Goal: Task Accomplishment & Management: Manage account settings

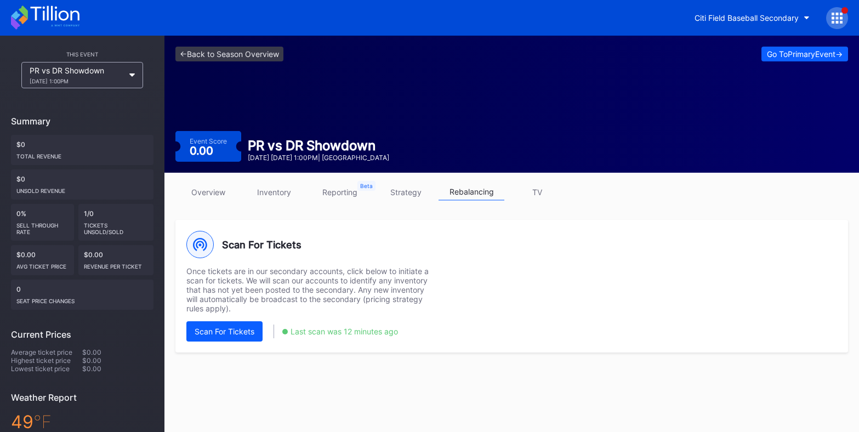
click at [710, 32] on div "Citi Field Baseball Secondary" at bounding box center [429, 18] width 859 height 36
click at [711, 16] on div "Citi Field Baseball Secondary" at bounding box center [746, 17] width 104 height 9
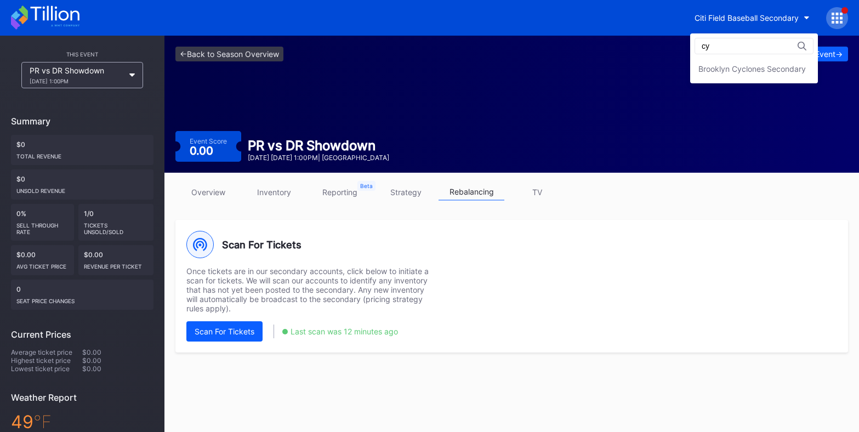
type input "cyc"
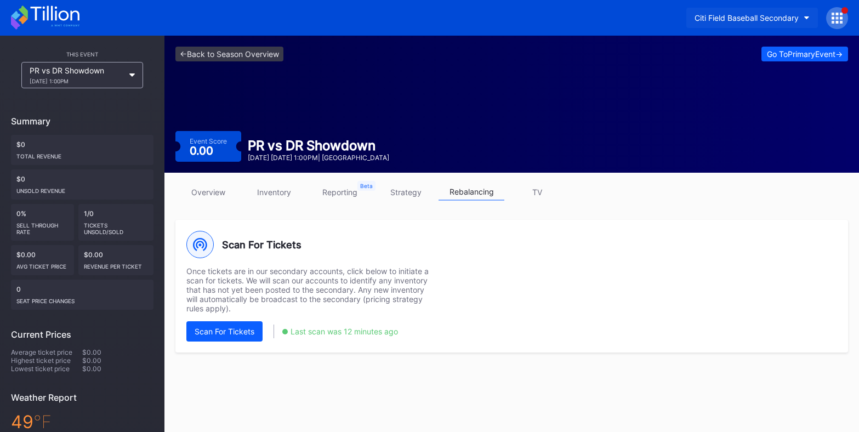
click at [773, 14] on div "Citi Field Baseball Secondary" at bounding box center [746, 17] width 104 height 9
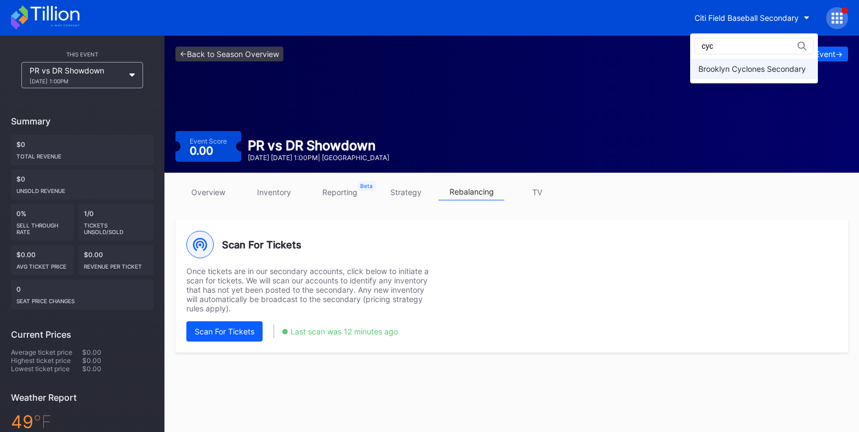
type input "cyc"
click at [763, 75] on div "Brooklyn Cyclones Secondary" at bounding box center [754, 69] width 128 height 20
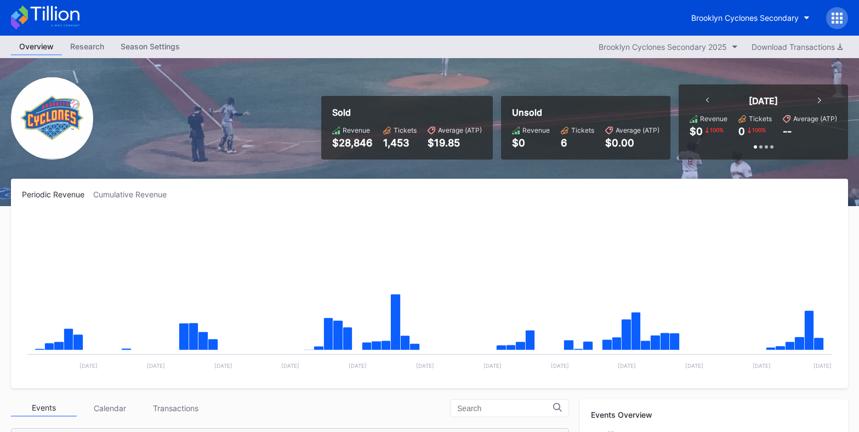
scroll to position [888, 0]
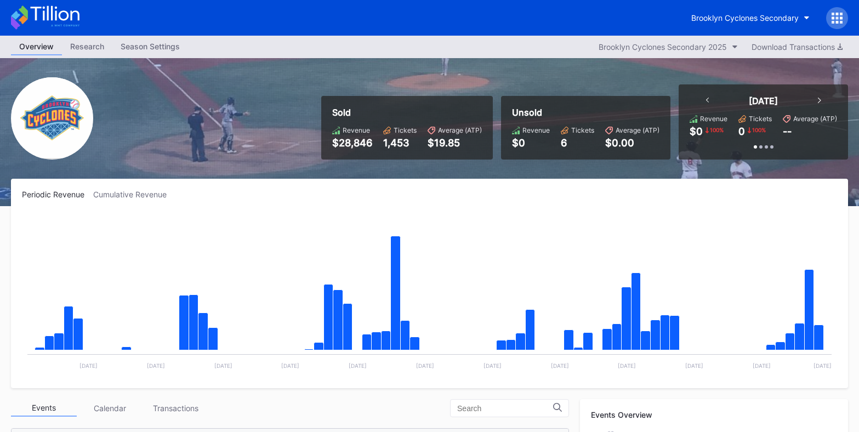
click at [830, 35] on div "Brooklyn Cyclones Secondary" at bounding box center [429, 18] width 859 height 36
click at [830, 15] on div at bounding box center [837, 18] width 22 height 22
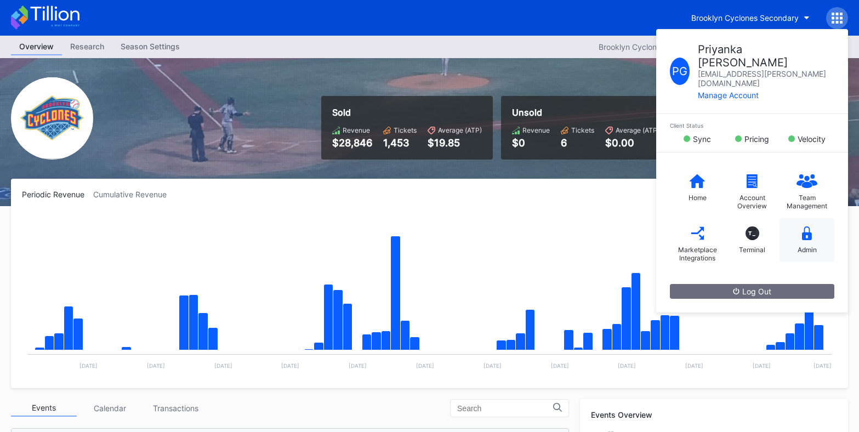
click at [807, 236] on div "Admin" at bounding box center [806, 240] width 55 height 44
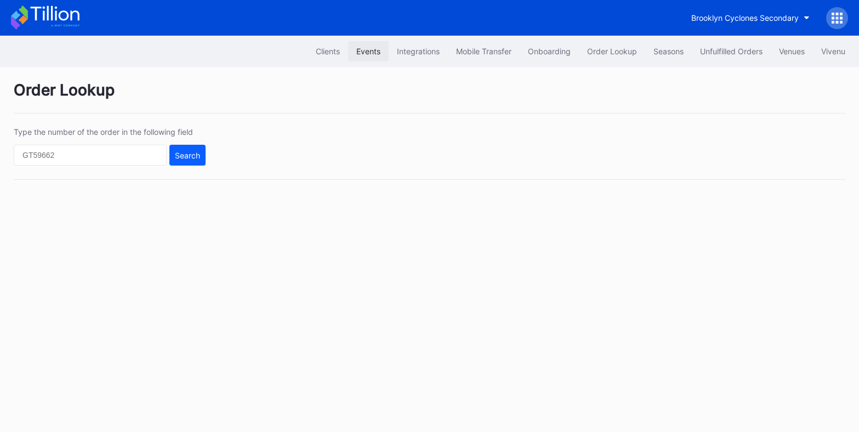
click at [369, 56] on button "Events" at bounding box center [368, 51] width 41 height 20
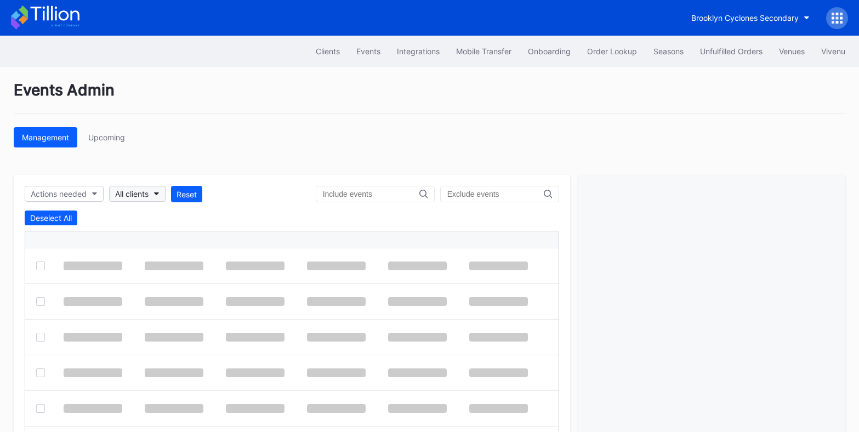
click at [143, 199] on button "All clients" at bounding box center [137, 194] width 56 height 16
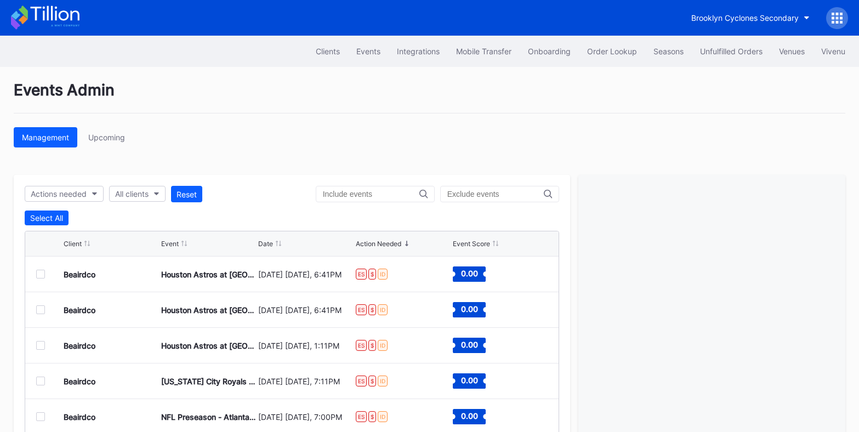
click at [143, 197] on div "All clients" at bounding box center [131, 193] width 33 height 9
type input "br"
click at [155, 237] on div "Brooklyn Cyclones Secondary" at bounding box center [174, 243] width 128 height 20
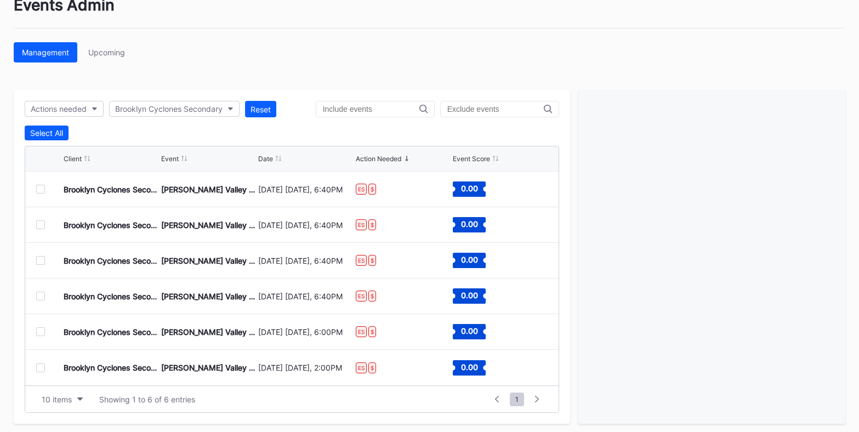
scroll to position [90, 0]
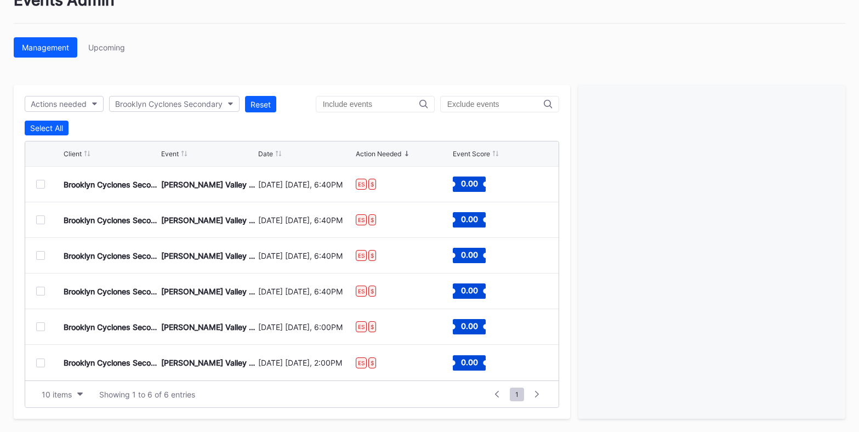
click at [300, 289] on div "[DATE] [DATE], 6:40PM" at bounding box center [305, 291] width 95 height 9
click at [126, 289] on div "Brooklyn Cyclones Secondary" at bounding box center [111, 291] width 95 height 9
click at [87, 293] on div "Brooklyn Cyclones Secondary" at bounding box center [111, 291] width 95 height 9
click at [44, 290] on div at bounding box center [40, 291] width 9 height 9
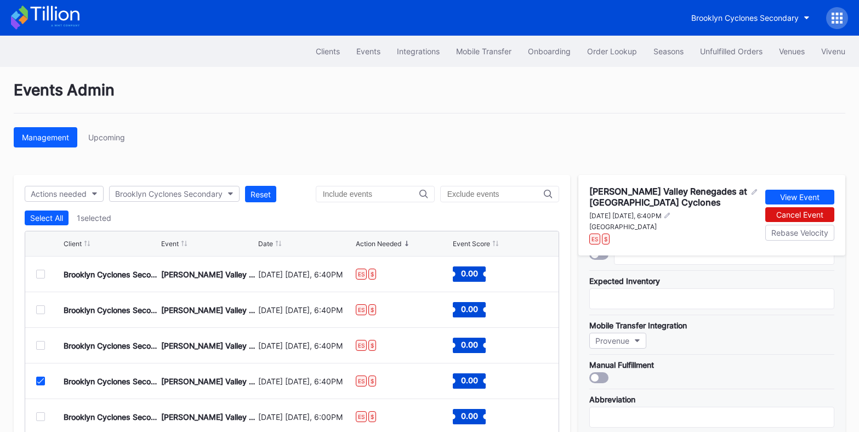
scroll to position [73, 0]
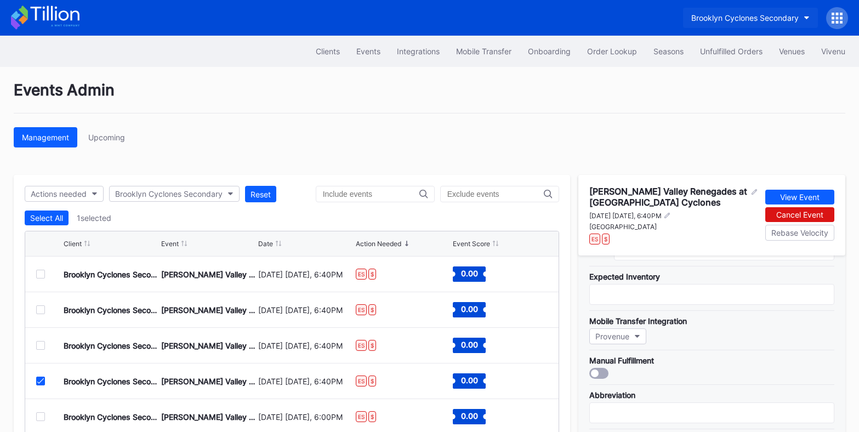
click at [734, 15] on div "Brooklyn Cyclones Secondary" at bounding box center [744, 17] width 107 height 9
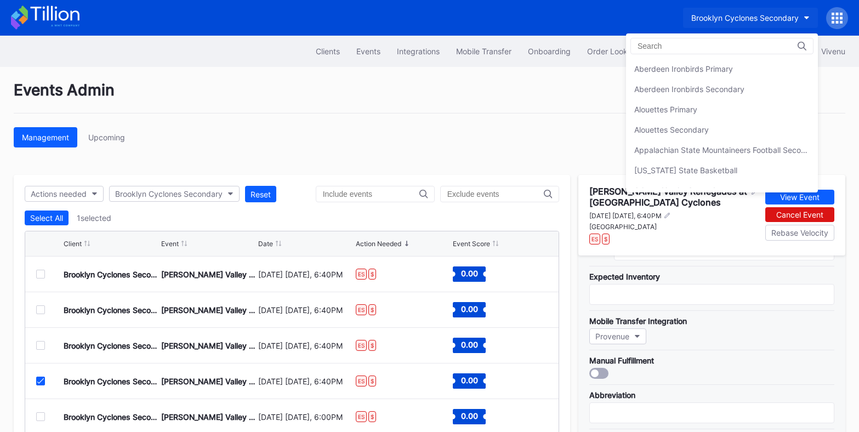
scroll to position [304, 0]
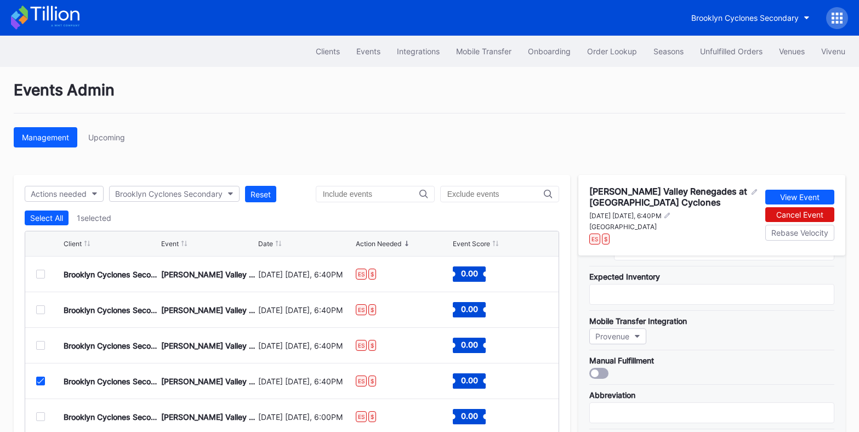
click at [45, 19] on icon at bounding box center [45, 17] width 69 height 24
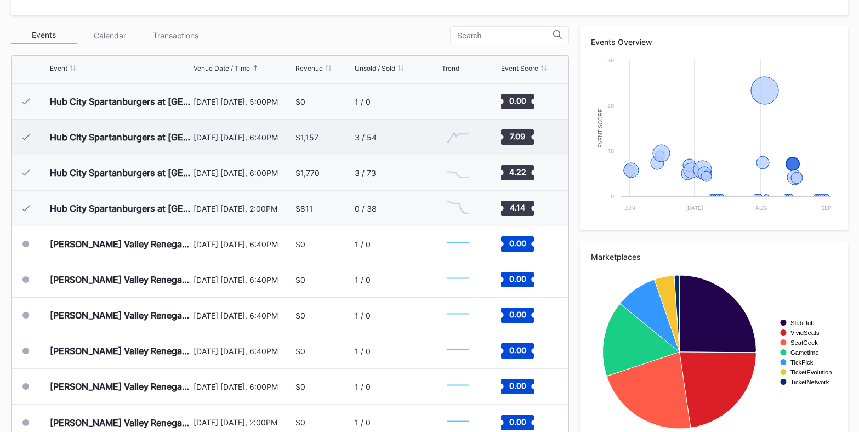
scroll to position [397, 0]
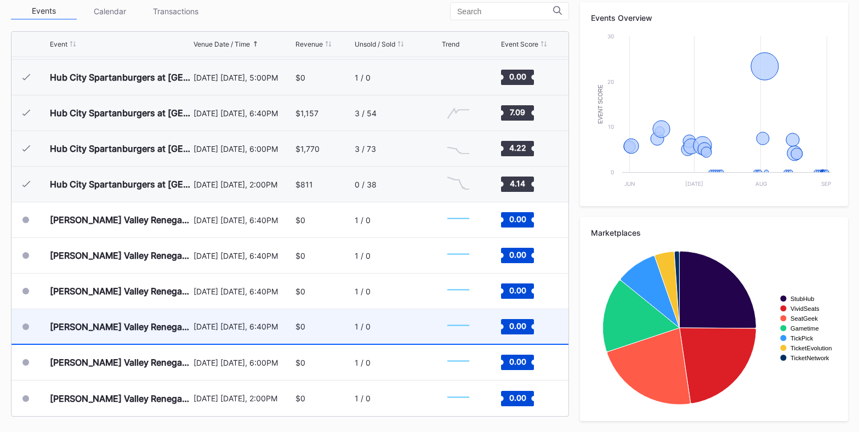
click at [152, 332] on div "[PERSON_NAME] Valley Renegades at [GEOGRAPHIC_DATA] Cyclones" at bounding box center [120, 326] width 141 height 35
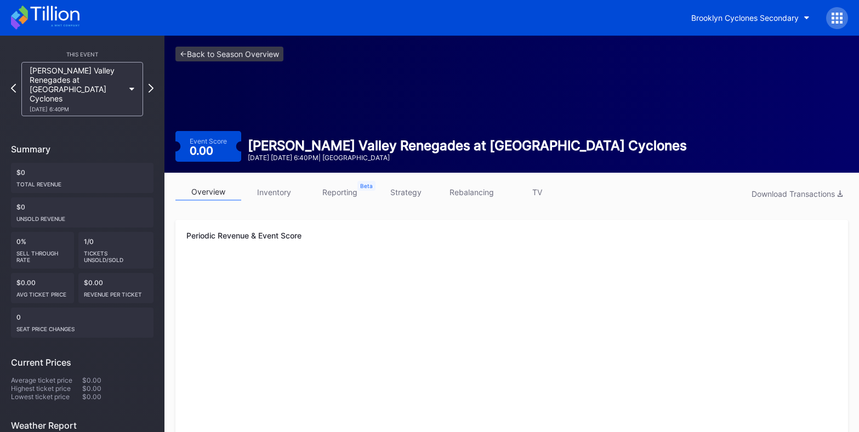
click at [460, 193] on link "rebalancing" at bounding box center [471, 192] width 66 height 17
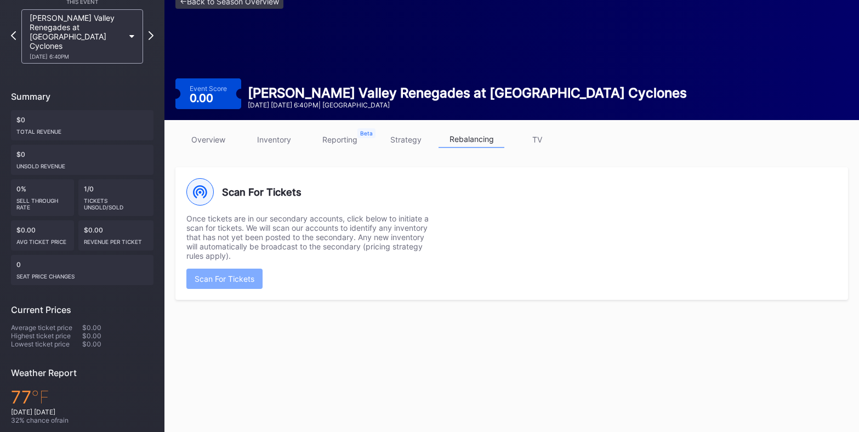
scroll to position [76, 0]
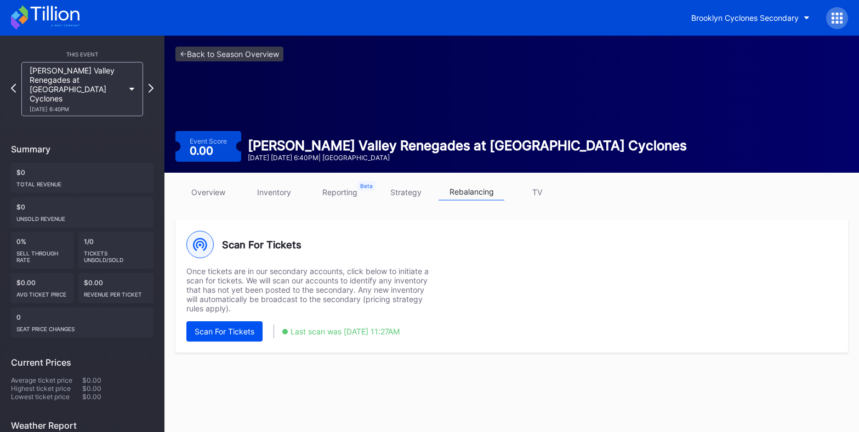
click at [230, 334] on div "Scan For Tickets" at bounding box center [225, 331] width 60 height 9
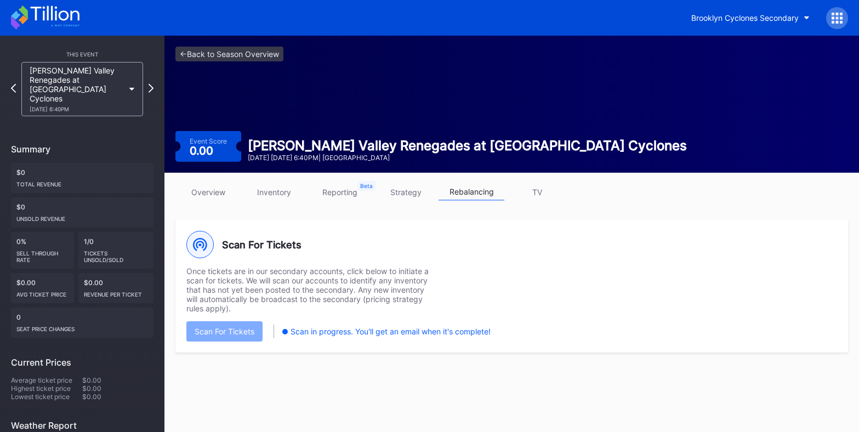
click at [30, 14] on icon at bounding box center [45, 17] width 69 height 24
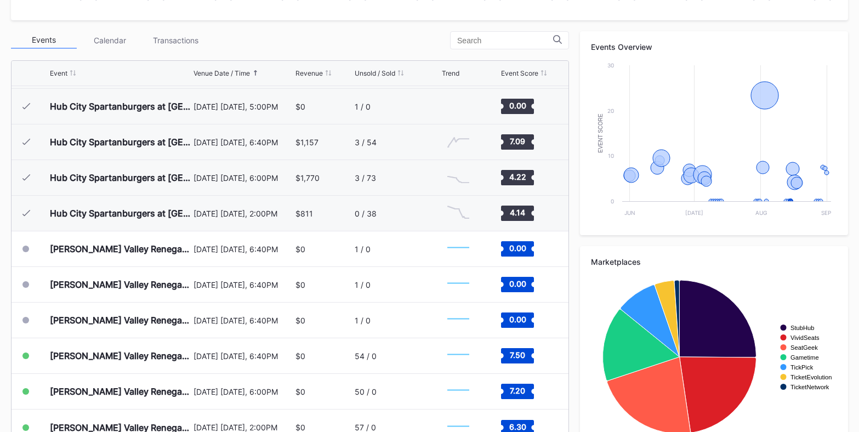
scroll to position [397, 0]
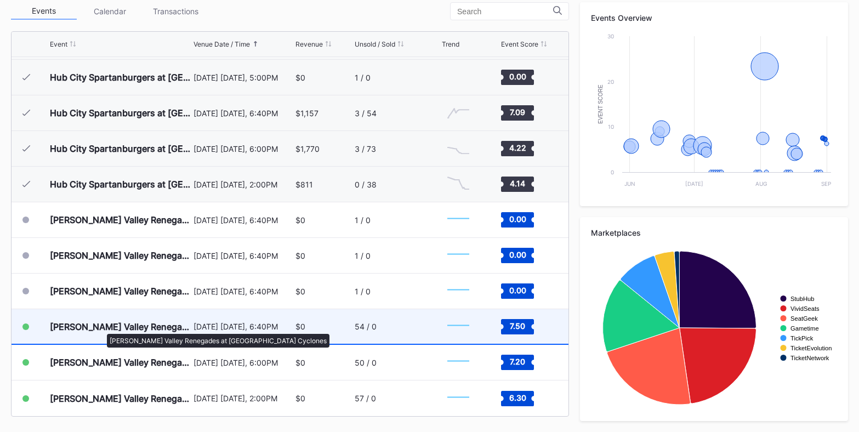
click at [101, 328] on div "[PERSON_NAME] Valley Renegades at [GEOGRAPHIC_DATA] Cyclones" at bounding box center [120, 326] width 141 height 11
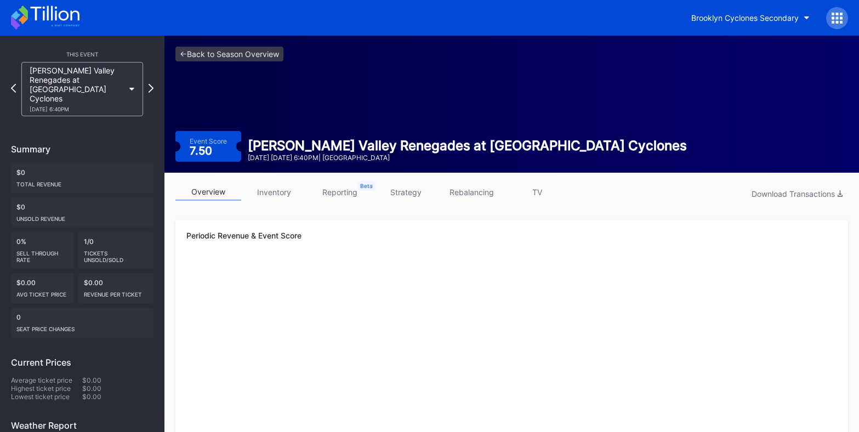
click at [280, 193] on link "inventory" at bounding box center [274, 192] width 66 height 17
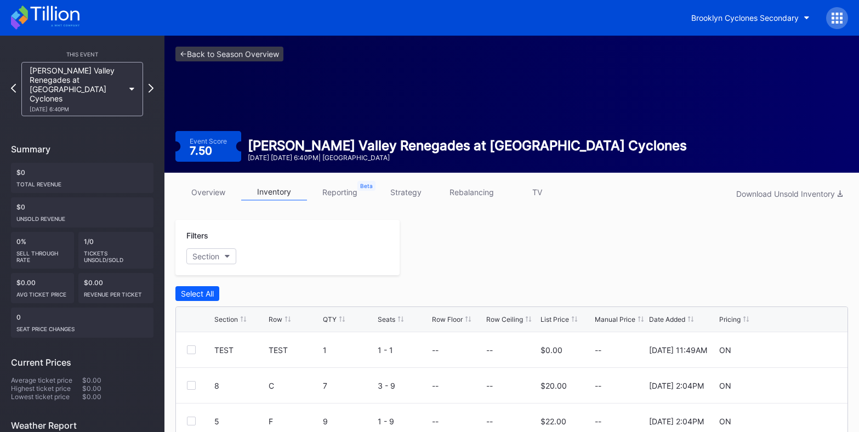
click at [156, 78] on div "This Event [PERSON_NAME] Valley Renegades at [GEOGRAPHIC_DATA] Cyclones [DATE] …" at bounding box center [82, 329] width 164 height 586
click at [151, 85] on icon at bounding box center [151, 88] width 6 height 10
click at [146, 84] on div "[PERSON_NAME] Valley Renegades at [GEOGRAPHIC_DATA] Cyclones [DATE] 6:00PM" at bounding box center [82, 89] width 133 height 54
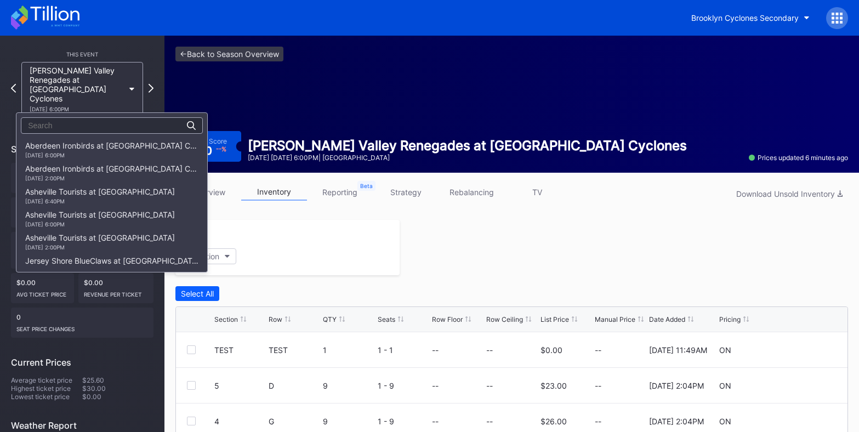
scroll to position [676, 0]
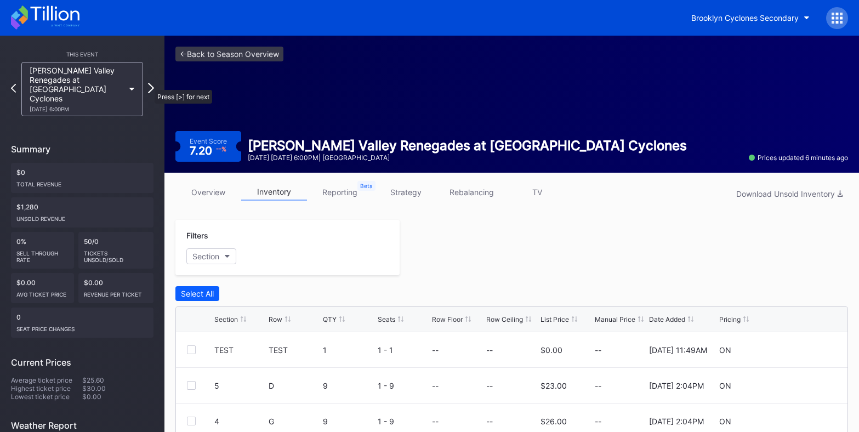
click at [149, 84] on icon at bounding box center [151, 88] width 6 height 10
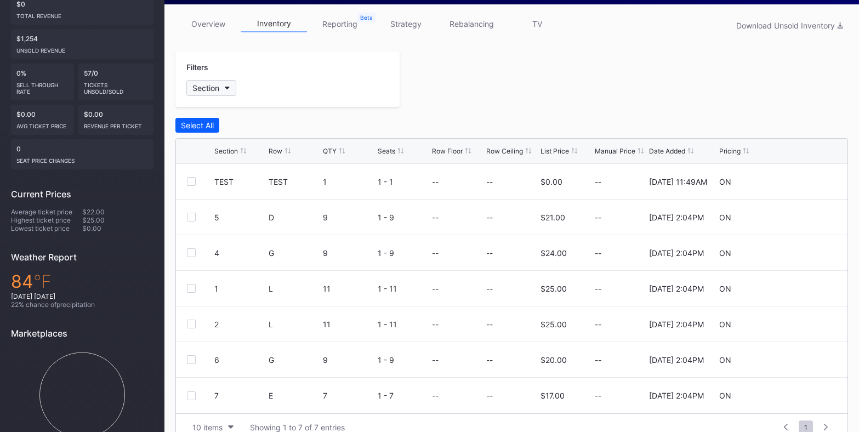
scroll to position [187, 0]
